Goal: Check status: Check status

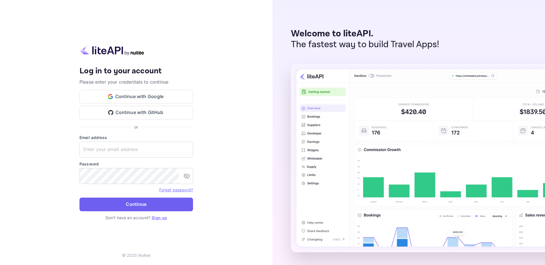
type input "[EMAIL_ADDRESS][DOMAIN_NAME]"
click at [165, 200] on button "Continue" at bounding box center [137, 204] width 114 height 14
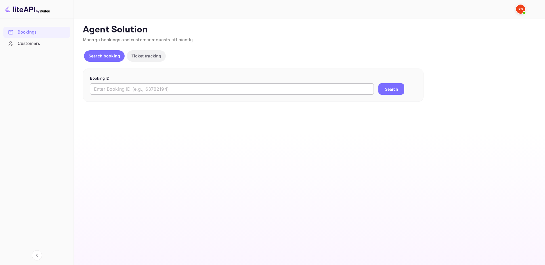
click at [187, 86] on input "text" at bounding box center [232, 88] width 284 height 11
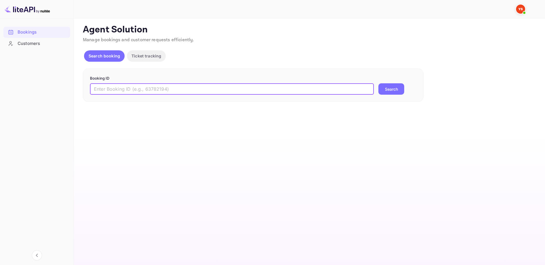
paste input "9265361"
type input "9265361"
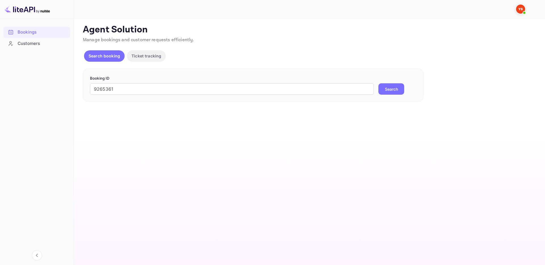
click at [392, 89] on button "Search" at bounding box center [392, 88] width 26 height 11
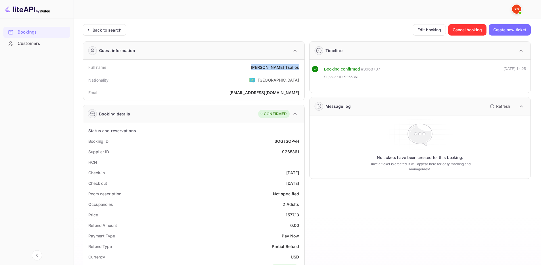
drag, startPoint x: 265, startPoint y: 64, endPoint x: 301, endPoint y: 70, distance: 36.5
click at [301, 70] on div "Full name [PERSON_NAME]" at bounding box center [193, 67] width 217 height 11
copy div "[PERSON_NAME]"
drag, startPoint x: 281, startPoint y: 152, endPoint x: 303, endPoint y: 150, distance: 21.9
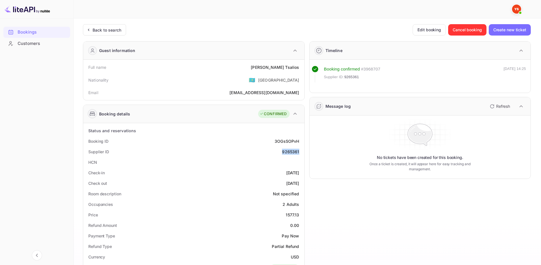
copy div "9265361"
drag, startPoint x: 283, startPoint y: 214, endPoint x: 301, endPoint y: 215, distance: 18.2
click at [301, 215] on div "Price 1577.13" at bounding box center [193, 214] width 217 height 11
copy div "1577.13"
